Goal: Check status: Check status

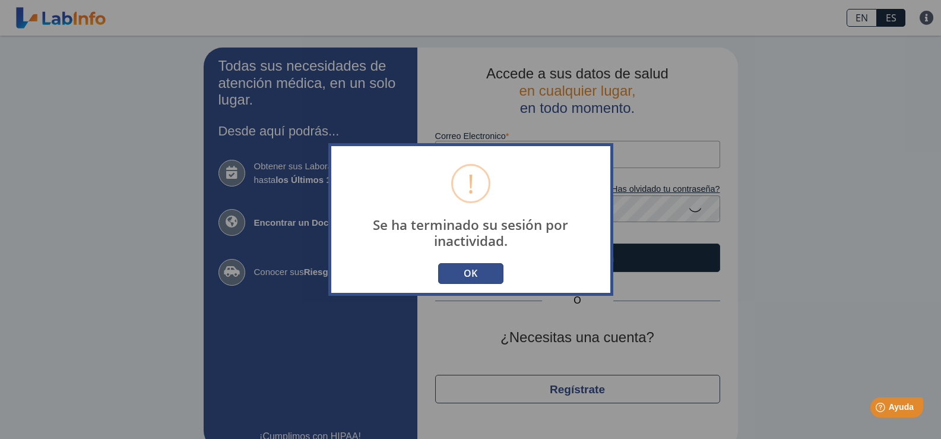
scroll to position [23, 0]
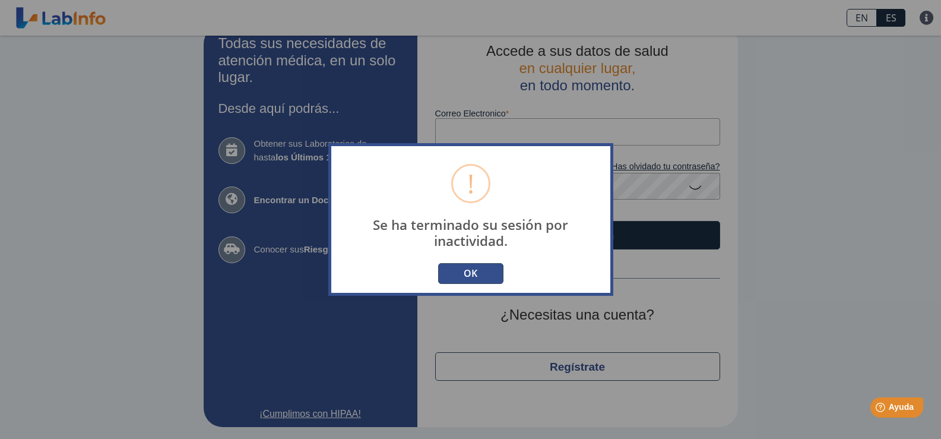
click at [479, 272] on button "OK" at bounding box center [470, 273] width 65 height 21
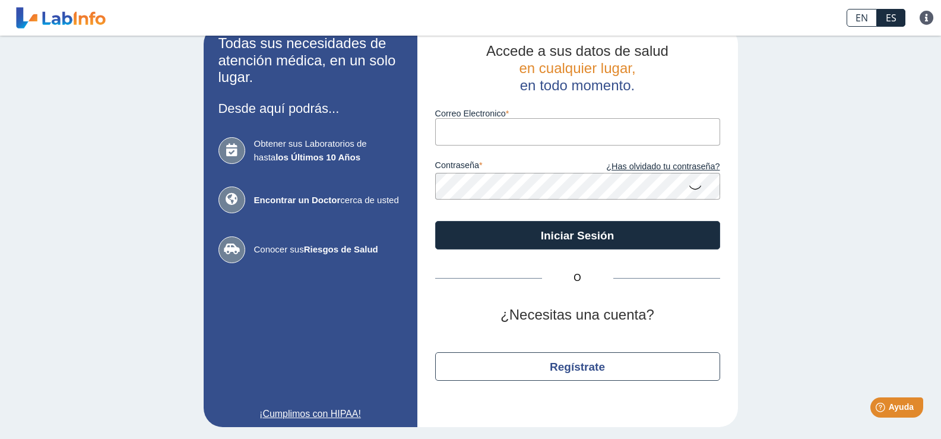
click at [450, 123] on input "Correo Electronico" at bounding box center [577, 131] width 285 height 27
type input "[EMAIL_ADDRESS][DOMAIN_NAME]"
click at [692, 189] on icon at bounding box center [695, 186] width 14 height 23
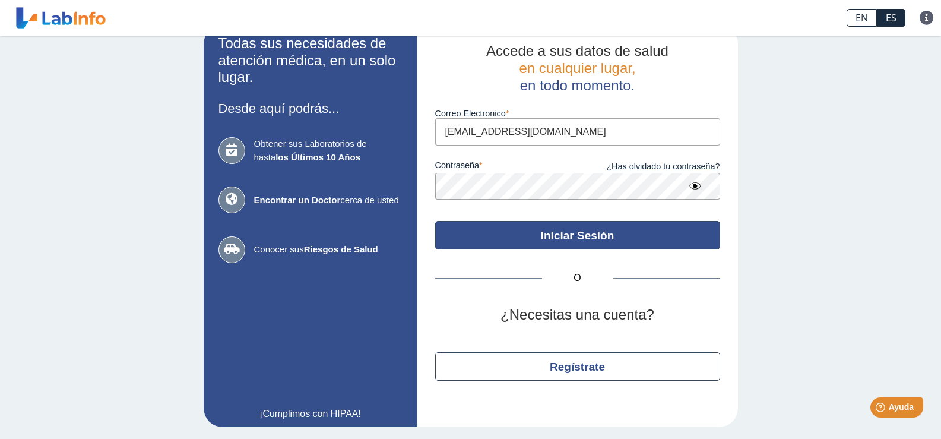
click at [583, 236] on button "Iniciar Sesión" at bounding box center [577, 235] width 285 height 28
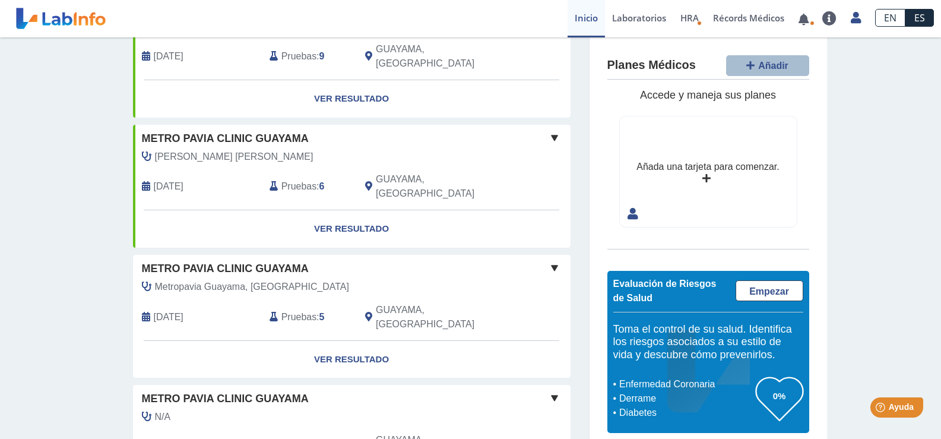
scroll to position [151, 0]
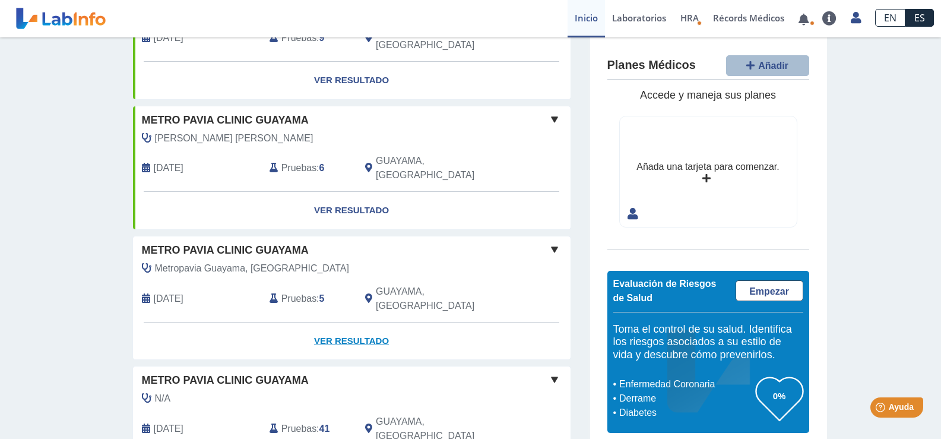
click at [333, 322] on link "Ver Resultado" at bounding box center [351, 340] width 437 height 37
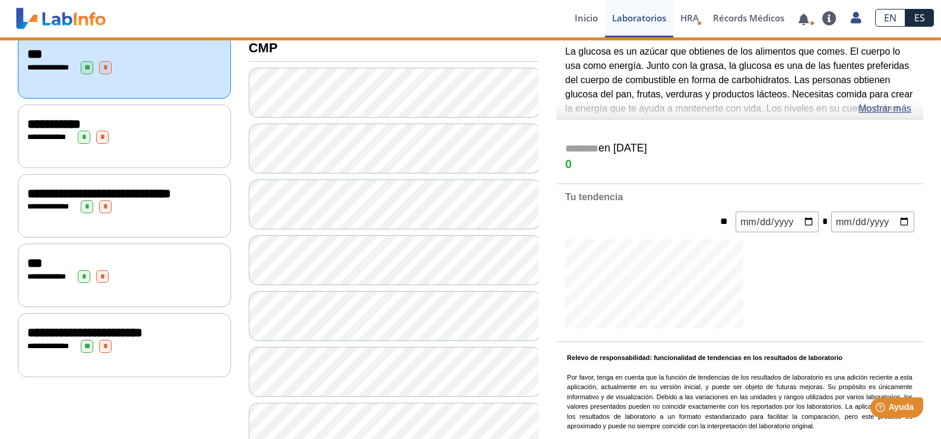
scroll to position [74, 0]
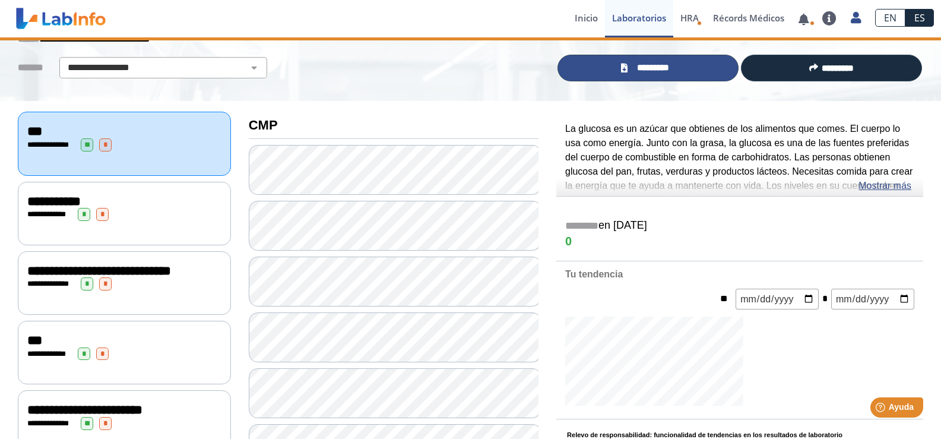
click at [652, 68] on span "*********" at bounding box center [652, 68] width 43 height 14
